Goal: Task Accomplishment & Management: Use online tool/utility

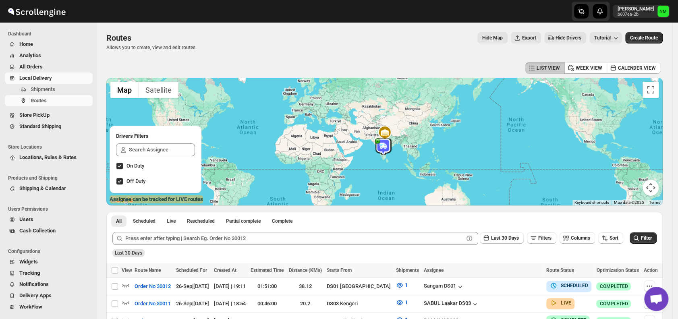
click at [49, 97] on span "Routes" at bounding box center [61, 101] width 60 height 8
click at [48, 93] on button "Shipments" at bounding box center [49, 89] width 88 height 11
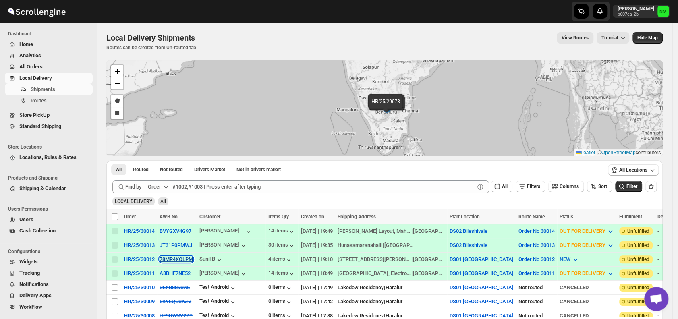
click at [167, 257] on button "78MR4XOLPM" at bounding box center [175, 259] width 33 height 6
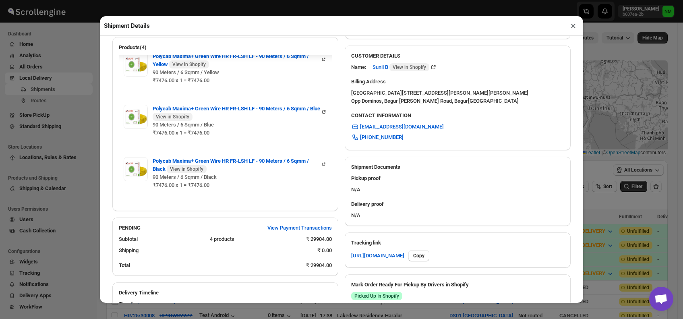
scroll to position [358, 0]
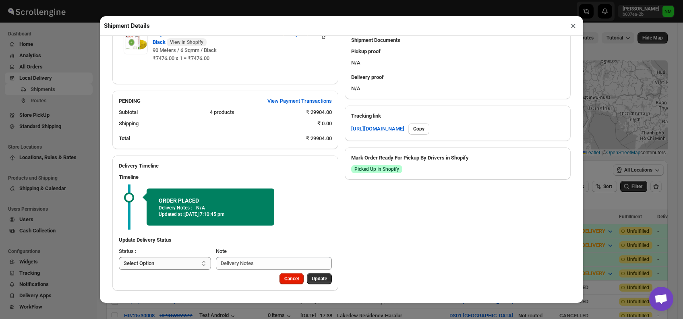
click at [185, 262] on select "Select Option PICKED UP OUT FOR DELIVERY RESCHEDULE DELIVERED CANCELLED" at bounding box center [165, 263] width 92 height 13
select select "PICKED_UP"
click at [119, 257] on select "Select Option PICKED UP OUT FOR DELIVERY RESCHEDULE DELIVERED CANCELLED" at bounding box center [165, 263] width 92 height 13
click at [309, 279] on span "Pick Products" at bounding box center [312, 278] width 30 height 6
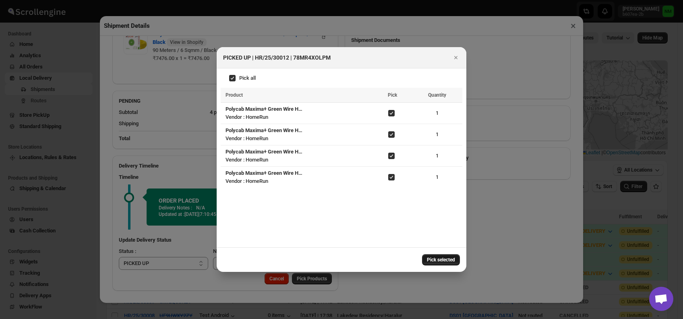
click at [430, 259] on span "Pick selected" at bounding box center [441, 259] width 28 height 6
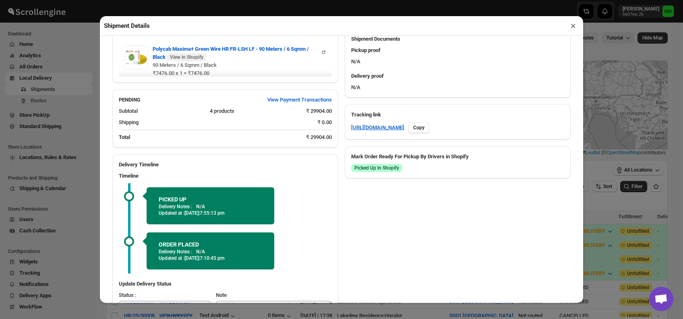
scroll to position [403, 0]
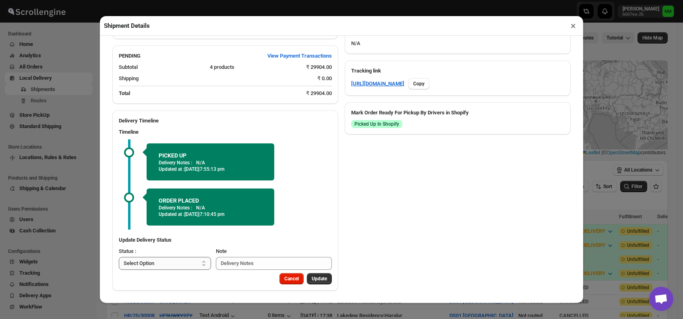
click at [185, 261] on select "Select Option PICKED UP OUT FOR DELIVERY RESCHEDULE DELIVERED CANCELLED" at bounding box center [165, 263] width 92 height 13
select select "OUT_FOR_DELIVERY"
click at [119, 257] on select "Select Option PICKED UP OUT FOR DELIVERY RESCHEDULE DELIVERED CANCELLED" at bounding box center [165, 263] width 92 height 13
click at [312, 276] on span "Update" at bounding box center [319, 278] width 15 height 6
select select
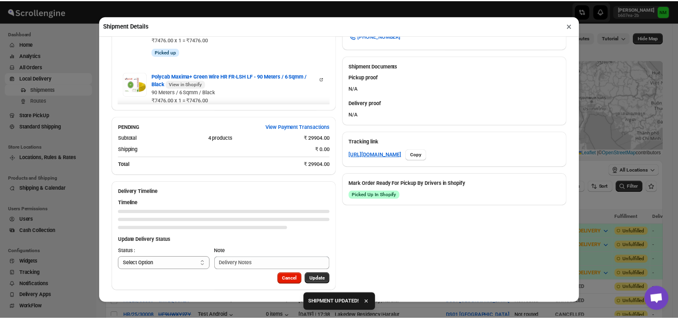
scroll to position [332, 0]
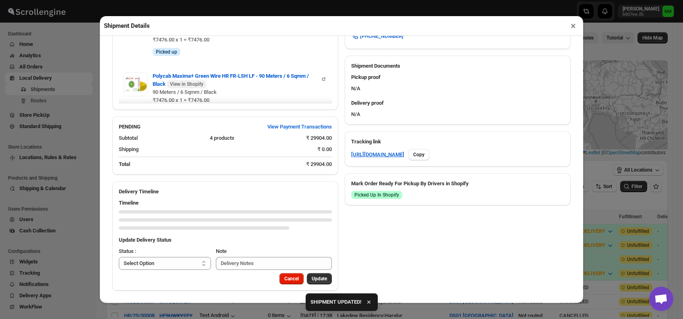
click at [570, 28] on button "×" at bounding box center [573, 25] width 12 height 11
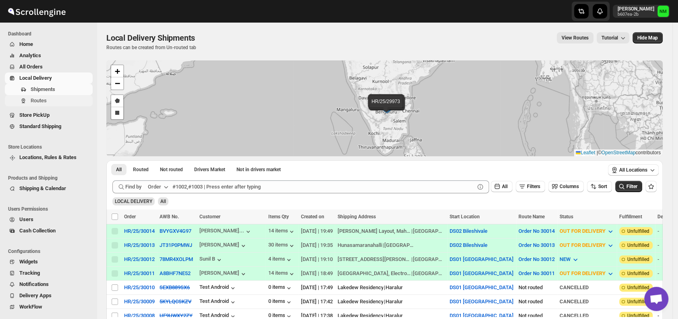
click at [56, 99] on span "Routes" at bounding box center [61, 101] width 60 height 8
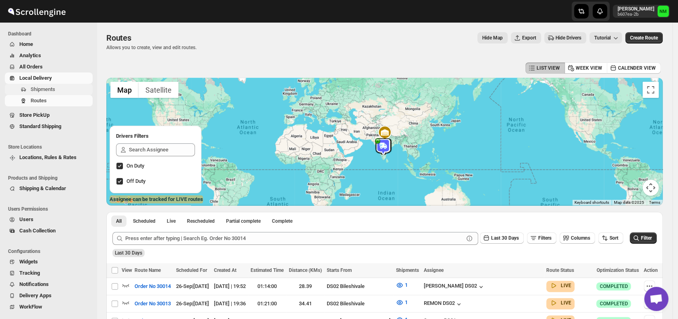
click at [62, 89] on span "Shipments" at bounding box center [61, 89] width 60 height 8
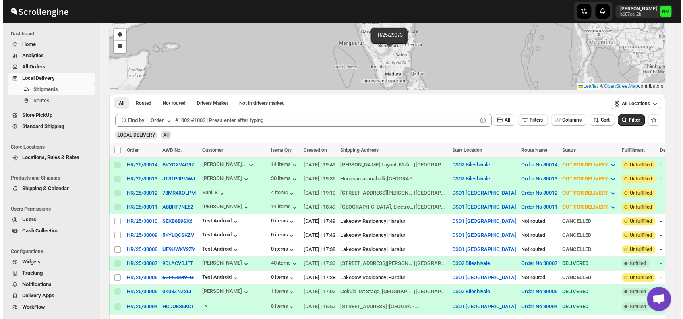
scroll to position [70, 0]
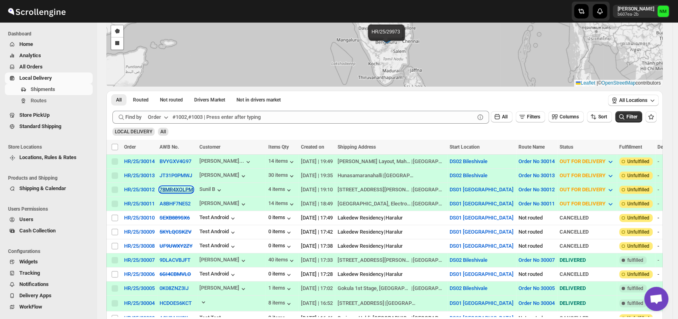
click at [164, 186] on button "78MR4XOLPM" at bounding box center [175, 189] width 33 height 6
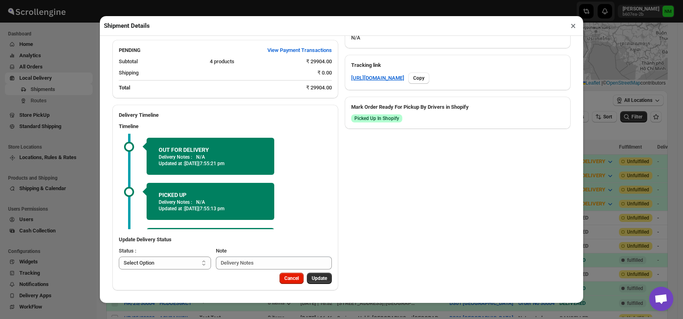
scroll to position [39, 0]
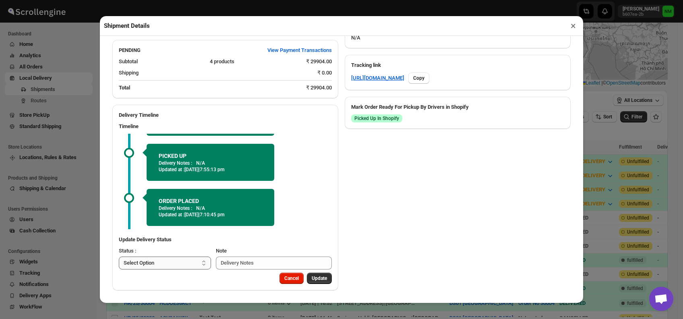
click at [168, 264] on select "Select Option PICKED UP OUT FOR DELIVERY RESCHEDULE DELIVERED CANCELLED" at bounding box center [165, 262] width 92 height 13
select select "DELIVERED"
click at [119, 256] on select "Select Option PICKED UP OUT FOR DELIVERY RESCHEDULE DELIVERED CANCELLED" at bounding box center [165, 262] width 92 height 13
click at [315, 279] on span "Update" at bounding box center [319, 278] width 15 height 6
select select
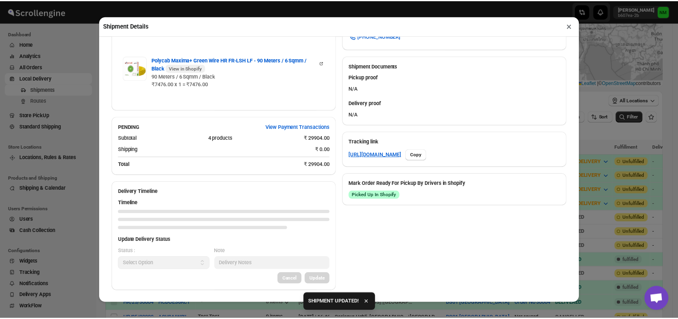
scroll to position [409, 0]
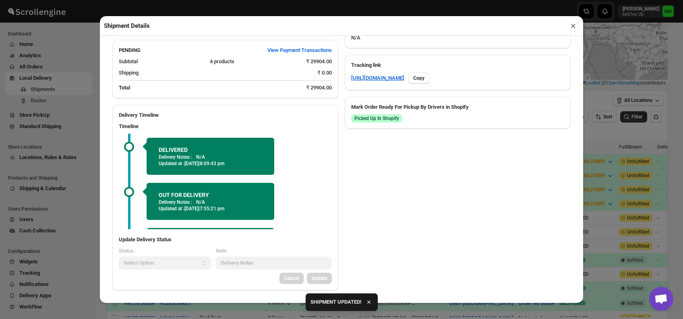
click at [570, 29] on button "×" at bounding box center [573, 25] width 12 height 11
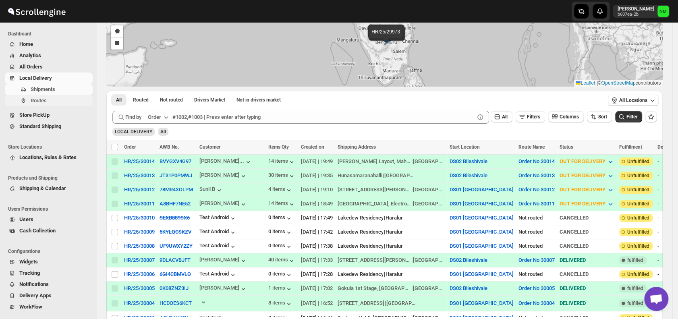
click at [64, 100] on span "Routes" at bounding box center [61, 101] width 60 height 8
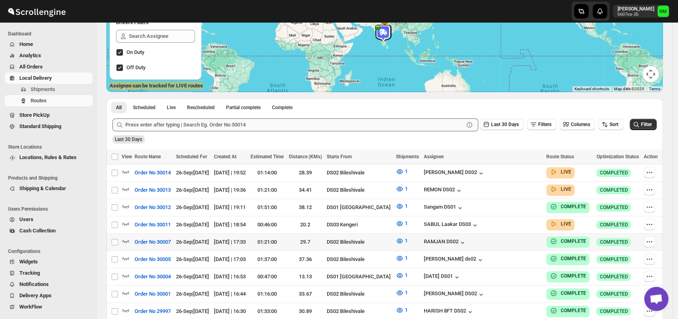
scroll to position [114, 0]
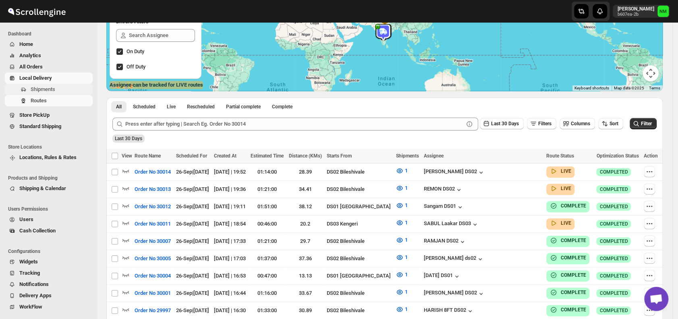
click at [44, 91] on span "Shipments" at bounding box center [43, 89] width 25 height 6
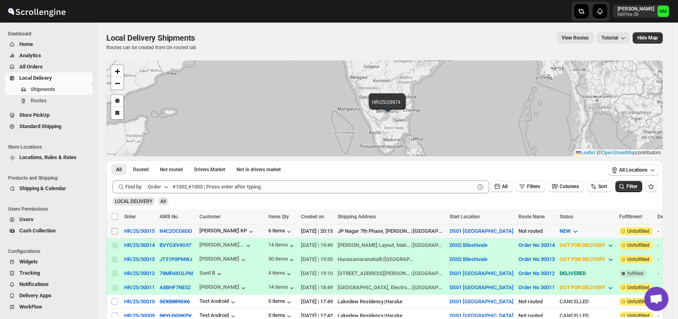
click at [112, 229] on input "Select shipment" at bounding box center [115, 231] width 6 height 6
checkbox input "true"
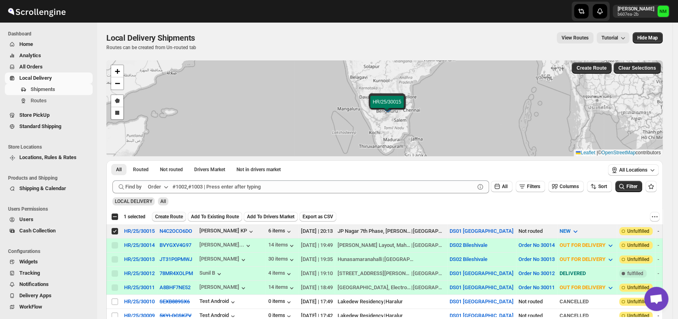
click at [162, 212] on button "Create Route" at bounding box center [169, 217] width 34 height 10
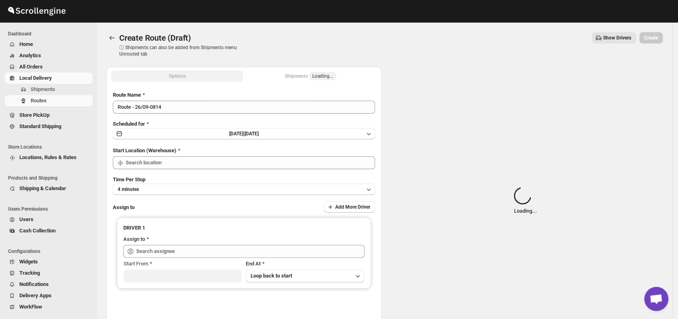
type input "DS01 [GEOGRAPHIC_DATA]"
